Goal: Transaction & Acquisition: Purchase product/service

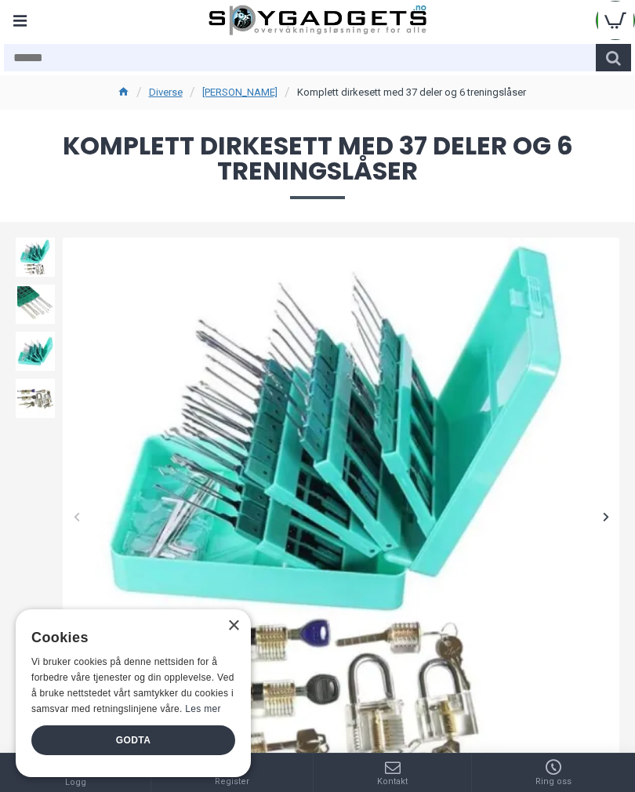
click at [10, 16] on div "Menu" at bounding box center [19, 19] width 39 height 39
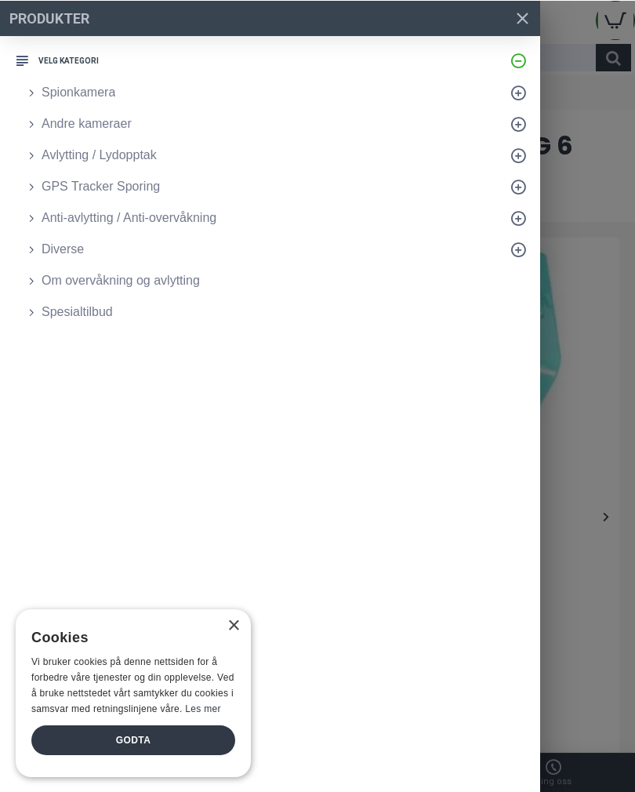
click at [515, 227] on span at bounding box center [518, 217] width 31 height 31
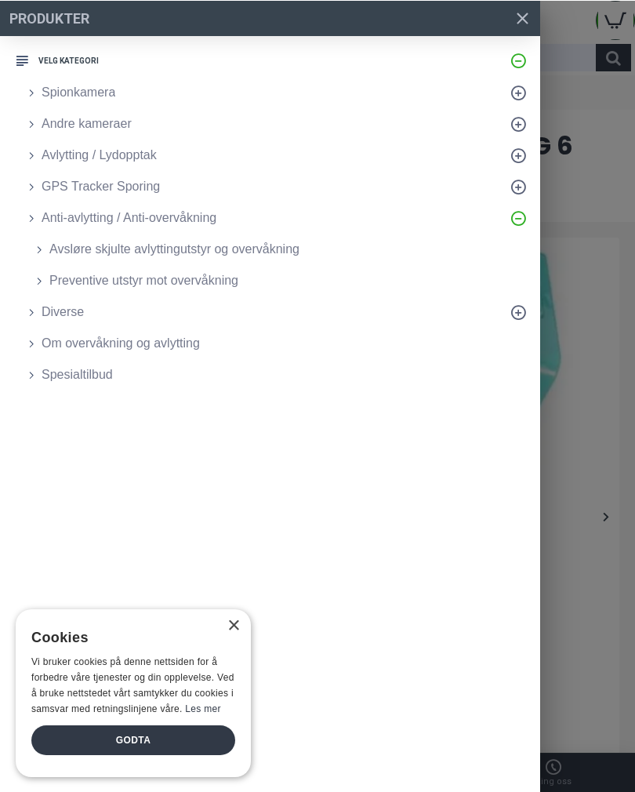
click at [520, 211] on icon at bounding box center [518, 217] width 16 height 16
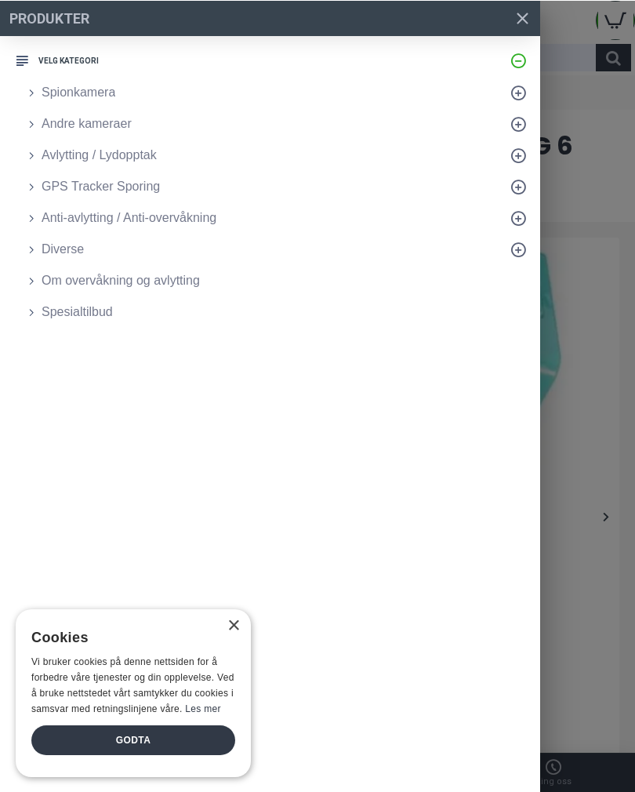
click at [89, 311] on span "Spesialtilbud" at bounding box center [77, 311] width 71 height 19
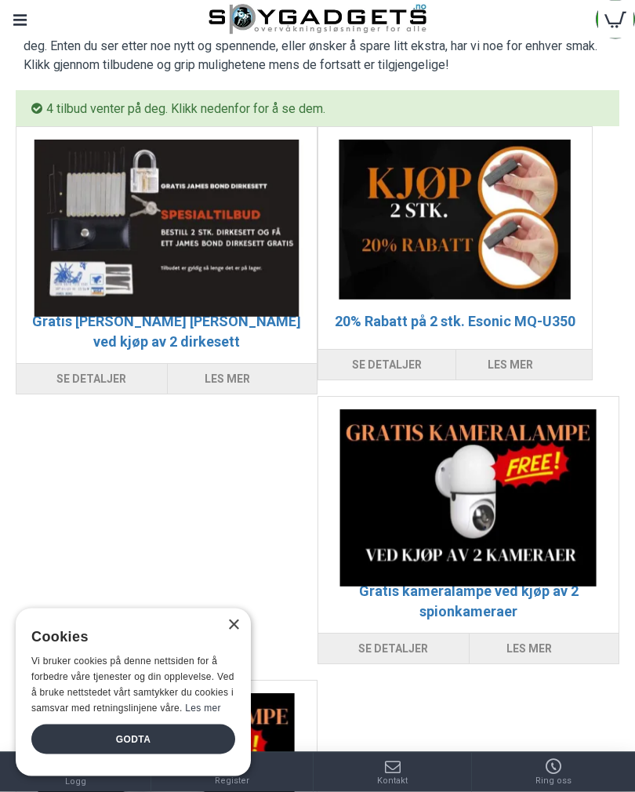
scroll to position [158, 0]
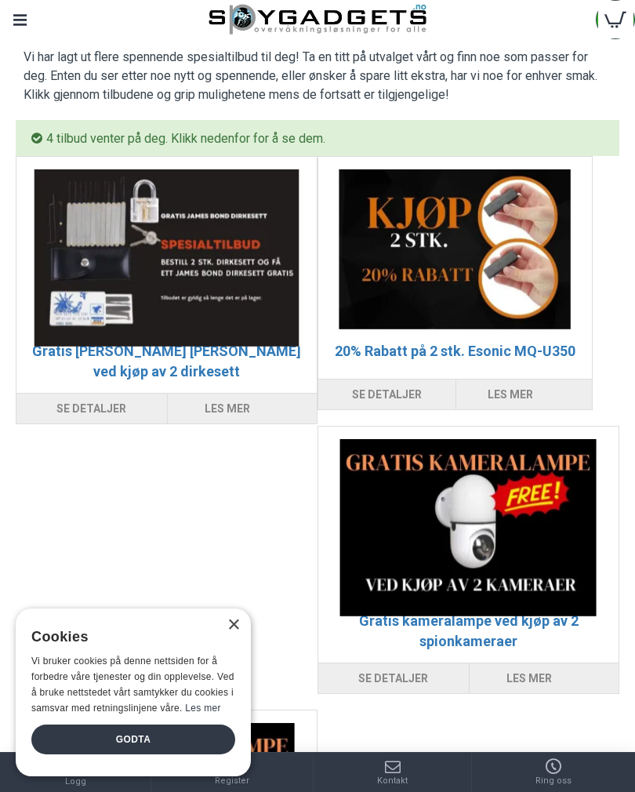
click at [170, 284] on img at bounding box center [166, 257] width 275 height 176
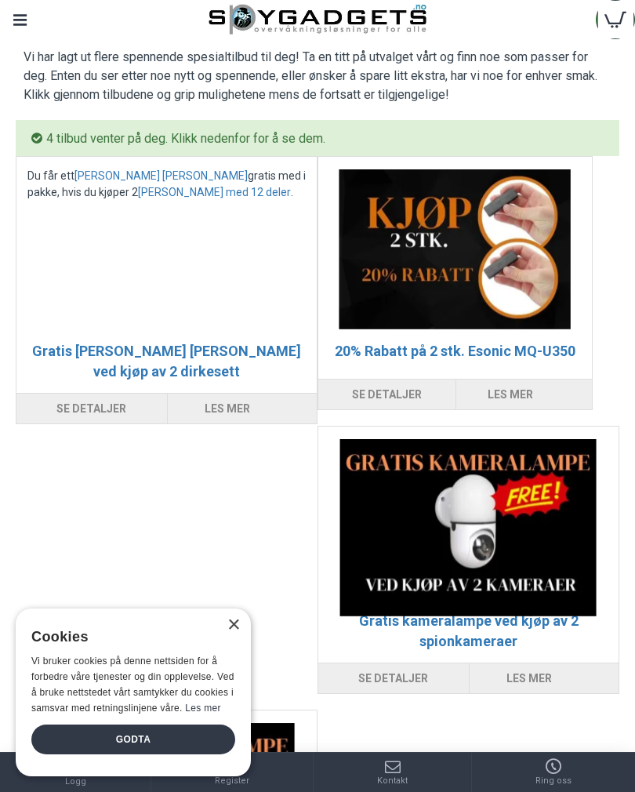
click at [176, 357] on link "Gratis [PERSON_NAME] [PERSON_NAME] ved kjøp av 2 dirkesett" at bounding box center [166, 360] width 269 height 39
